Goal: Transaction & Acquisition: Purchase product/service

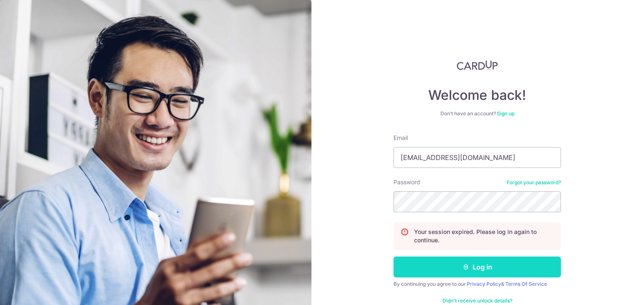
click at [519, 270] on button "Log in" at bounding box center [476, 267] width 167 height 21
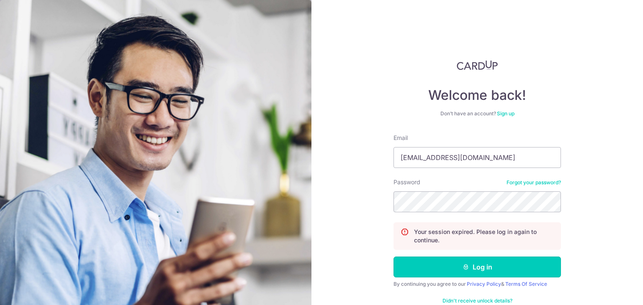
scroll to position [19, 0]
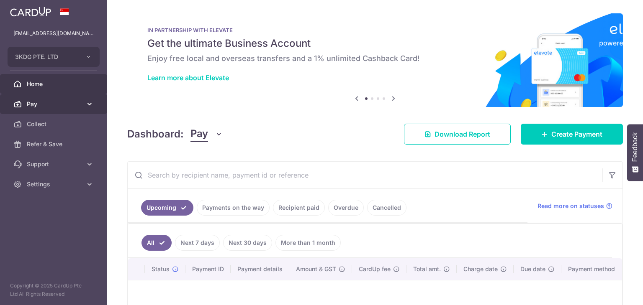
click at [45, 102] on span "Pay" at bounding box center [54, 104] width 55 height 8
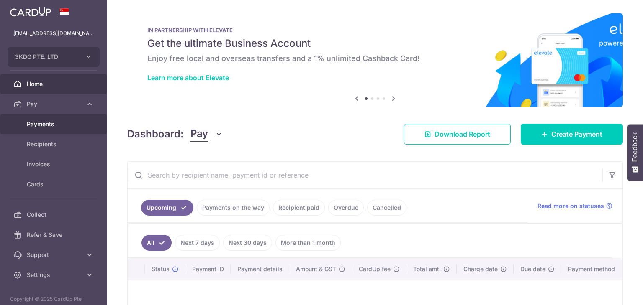
click at [37, 128] on span "Payments" at bounding box center [54, 124] width 55 height 8
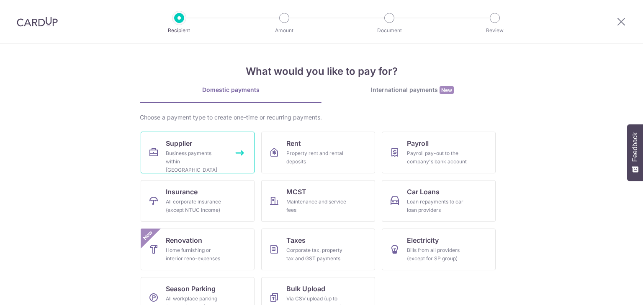
click at [201, 149] on div "Business payments within Singapore" at bounding box center [196, 161] width 60 height 25
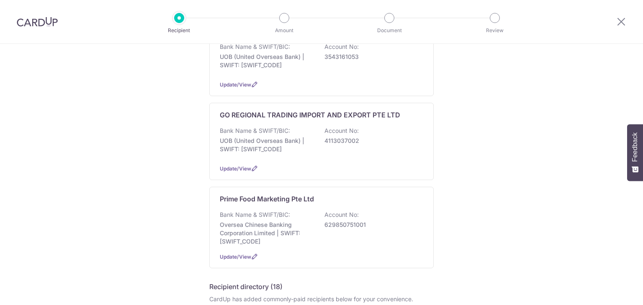
scroll to position [167, 0]
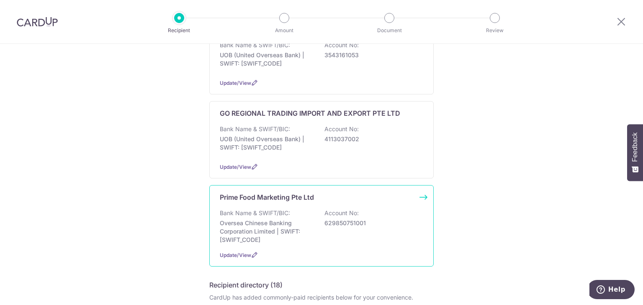
click at [305, 209] on div "Bank Name & SWIFT/BIC: Oversea Chinese Banking Corporation Limited | SWIFT: OCB…" at bounding box center [321, 226] width 203 height 35
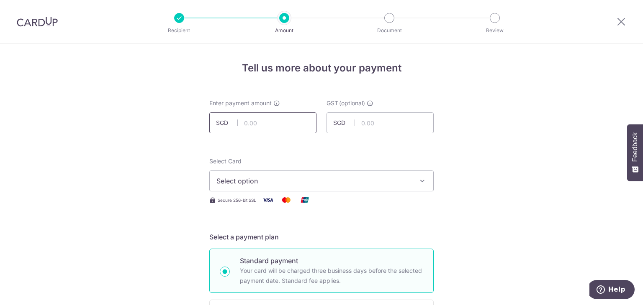
click at [288, 120] on input "text" at bounding box center [262, 123] width 107 height 21
type input "443.30"
click at [387, 128] on input "text" at bounding box center [379, 123] width 107 height 21
type input "39.90"
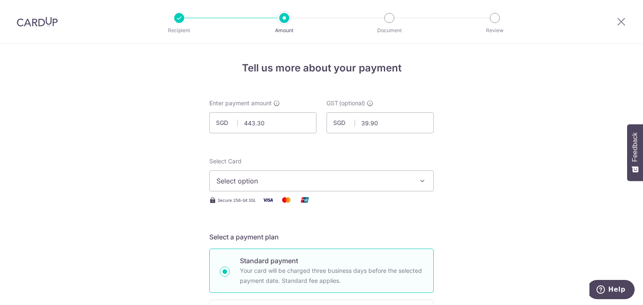
click at [290, 179] on span "Select option" at bounding box center [313, 181] width 195 height 10
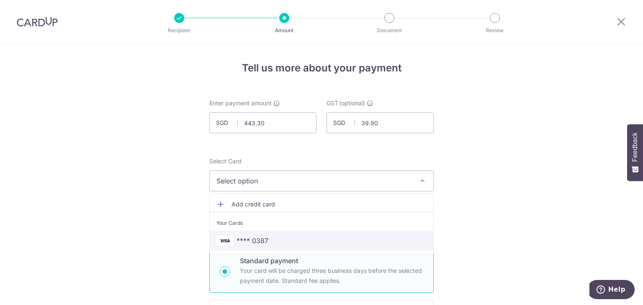
click at [260, 236] on span "**** 0387" at bounding box center [252, 241] width 32 height 10
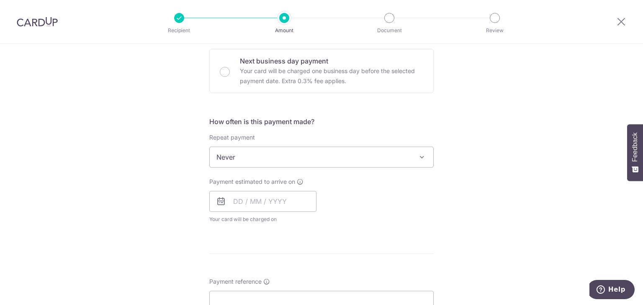
scroll to position [209, 0]
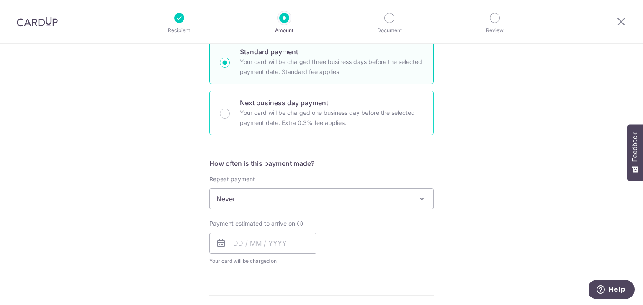
click at [231, 113] on div "Next business day payment Your card will be charged one business day before the…" at bounding box center [321, 113] width 224 height 44
radio input "false"
radio input "true"
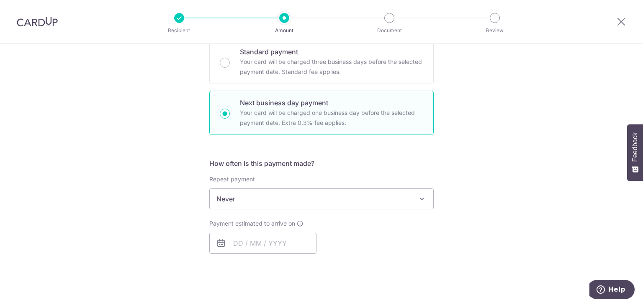
scroll to position [293, 0]
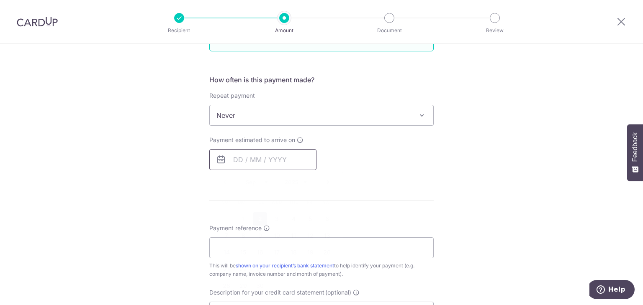
click at [238, 159] on input "text" at bounding box center [262, 159] width 107 height 21
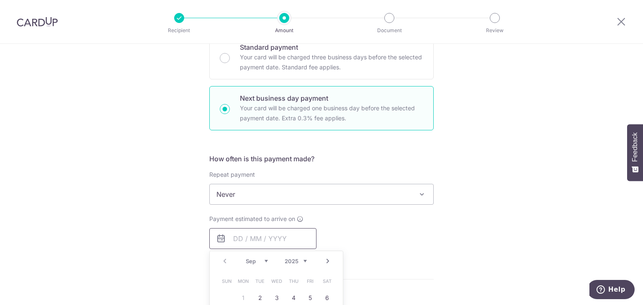
scroll to position [209, 0]
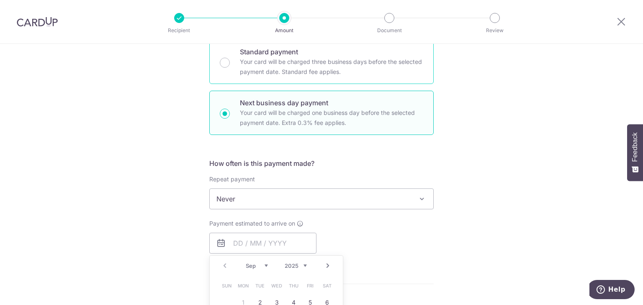
click at [228, 59] on div "Standard payment Your card will be charged three business days before the selec…" at bounding box center [321, 62] width 224 height 44
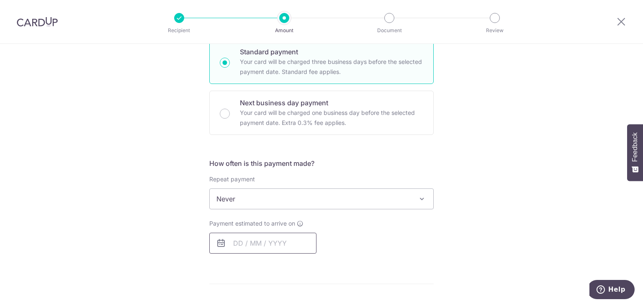
click at [229, 244] on input "text" at bounding box center [262, 243] width 107 height 21
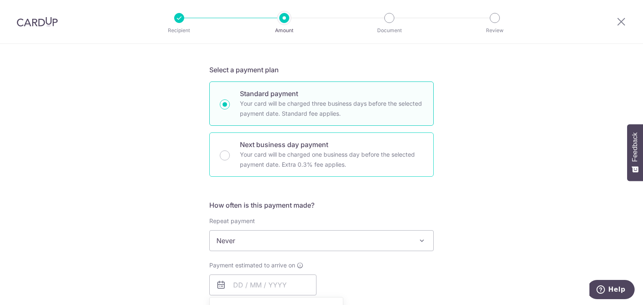
click at [240, 153] on p "Your card will be charged one business day before the selected payment date. Ex…" at bounding box center [331, 160] width 183 height 20
click at [230, 153] on input "Next business day payment Your card will be charged one business day before the…" at bounding box center [225, 156] width 10 height 10
radio input "false"
radio input "true"
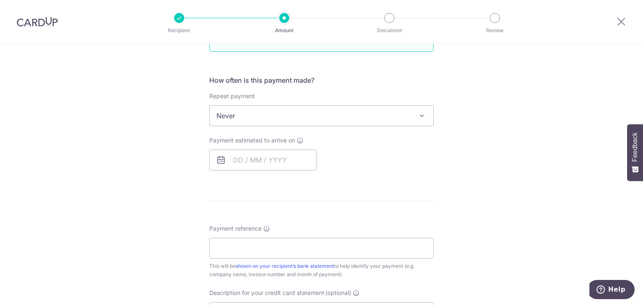
scroll to position [293, 0]
click at [237, 160] on input "text" at bounding box center [262, 159] width 107 height 21
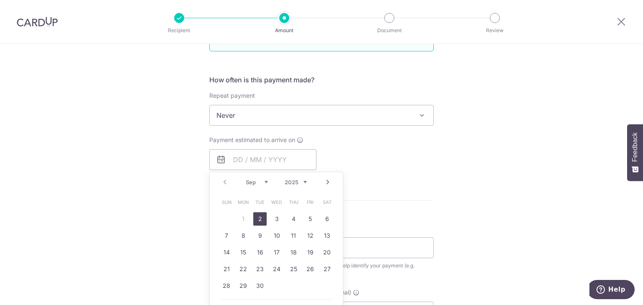
click at [257, 220] on link "2" at bounding box center [259, 219] width 13 height 13
type input "[DATE]"
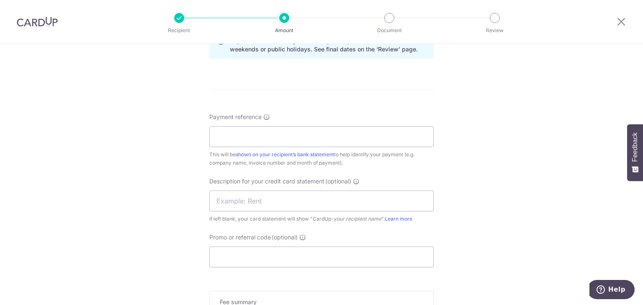
scroll to position [460, 0]
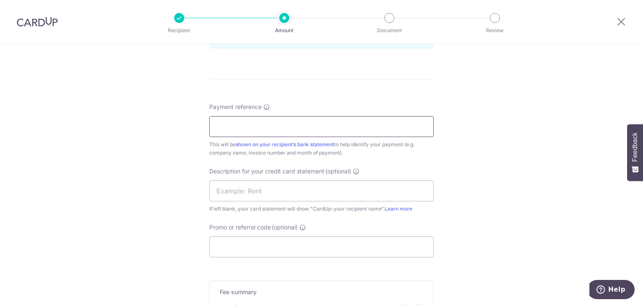
click at [260, 121] on input "Payment reference" at bounding box center [321, 126] width 224 height 21
click at [274, 196] on input "text" at bounding box center [321, 191] width 224 height 21
drag, startPoint x: 234, startPoint y: 126, endPoint x: 181, endPoint y: 127, distance: 53.2
click at [181, 127] on div "Tell us more about your payment Enter payment amount SGD 443.30 443.30 GST (opt…" at bounding box center [321, 28] width 643 height 888
type input "3KDG INV 19604"
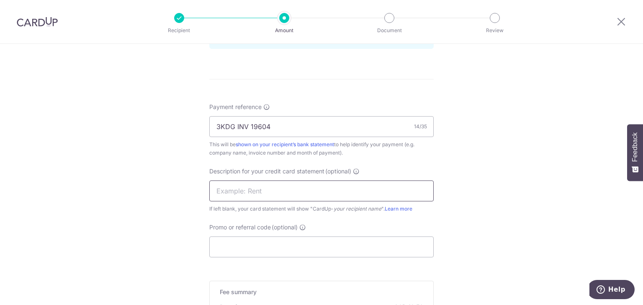
click at [231, 193] on input "text" at bounding box center [321, 191] width 224 height 21
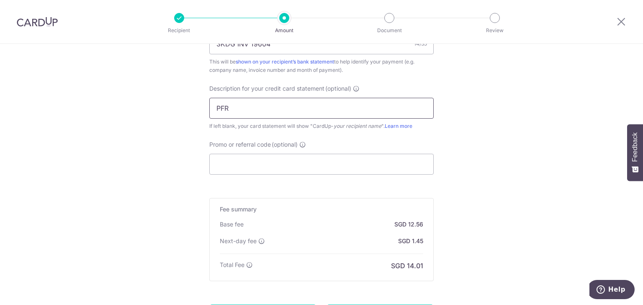
scroll to position [544, 0]
type input "PFR"
click at [272, 158] on input "Promo or referral code (optional)" at bounding box center [321, 163] width 224 height 21
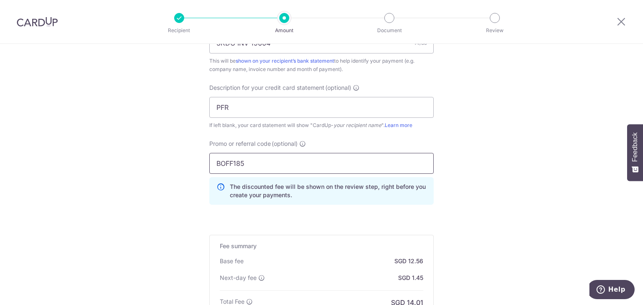
type input "BOFF185"
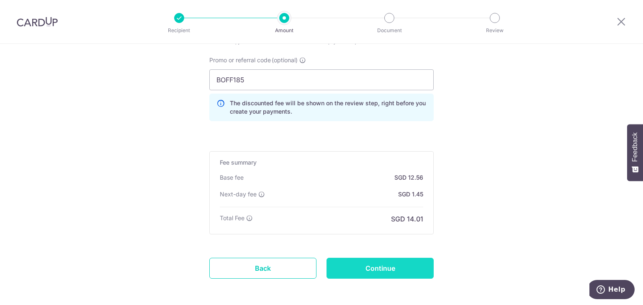
click at [381, 269] on input "Continue" at bounding box center [379, 268] width 107 height 21
type input "Create Schedule"
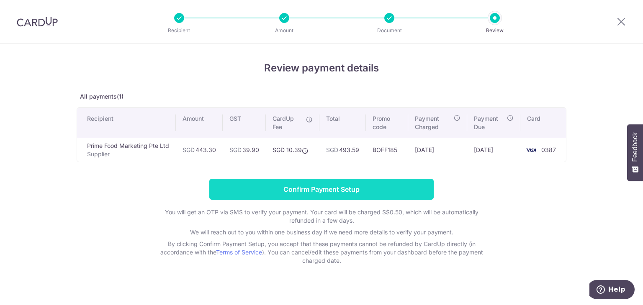
click at [331, 192] on input "Confirm Payment Setup" at bounding box center [321, 189] width 224 height 21
